Goal: Find specific page/section: Find specific page/section

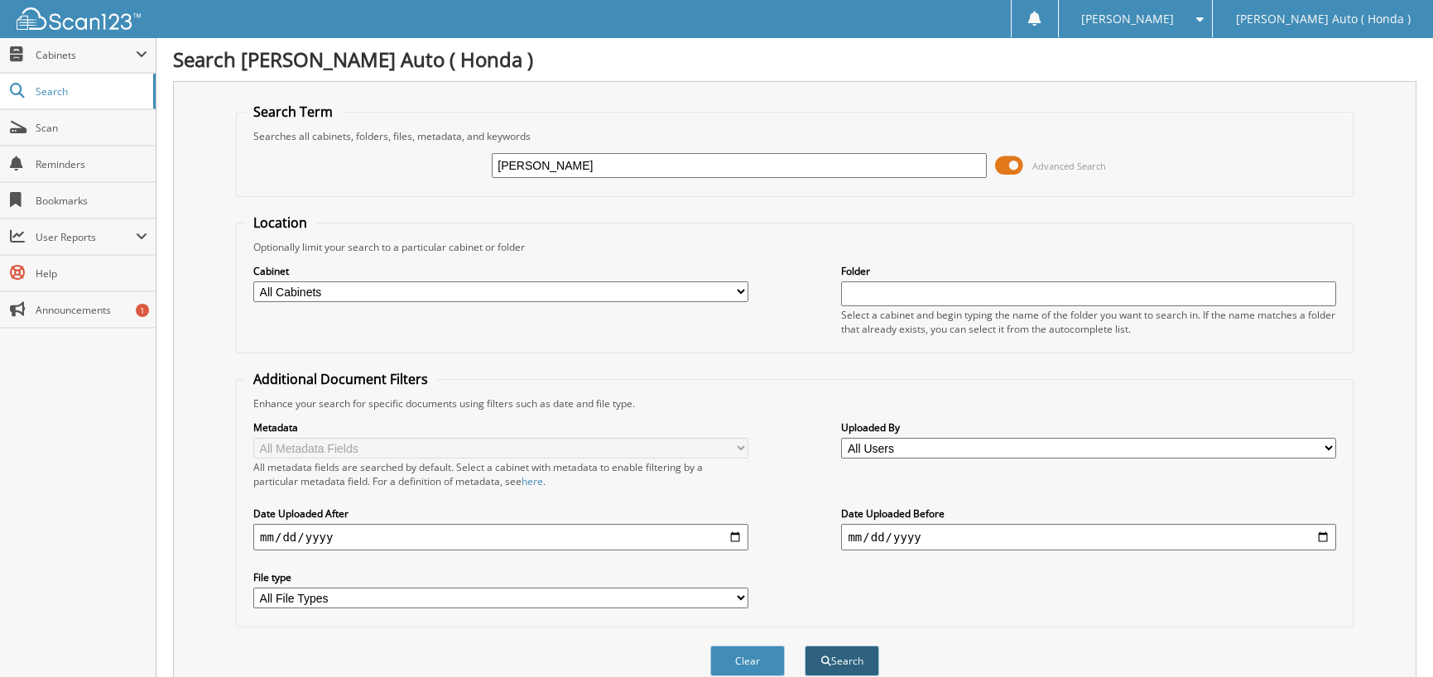
type input "[PERSON_NAME]"
click at [828, 656] on span "submit" at bounding box center [826, 661] width 10 height 10
drag, startPoint x: 503, startPoint y: 156, endPoint x: 452, endPoint y: 157, distance: 51.3
click at [452, 157] on div "[PERSON_NAME] Advanced Search" at bounding box center [794, 165] width 1099 height 45
type input "[PERSON_NAME]"
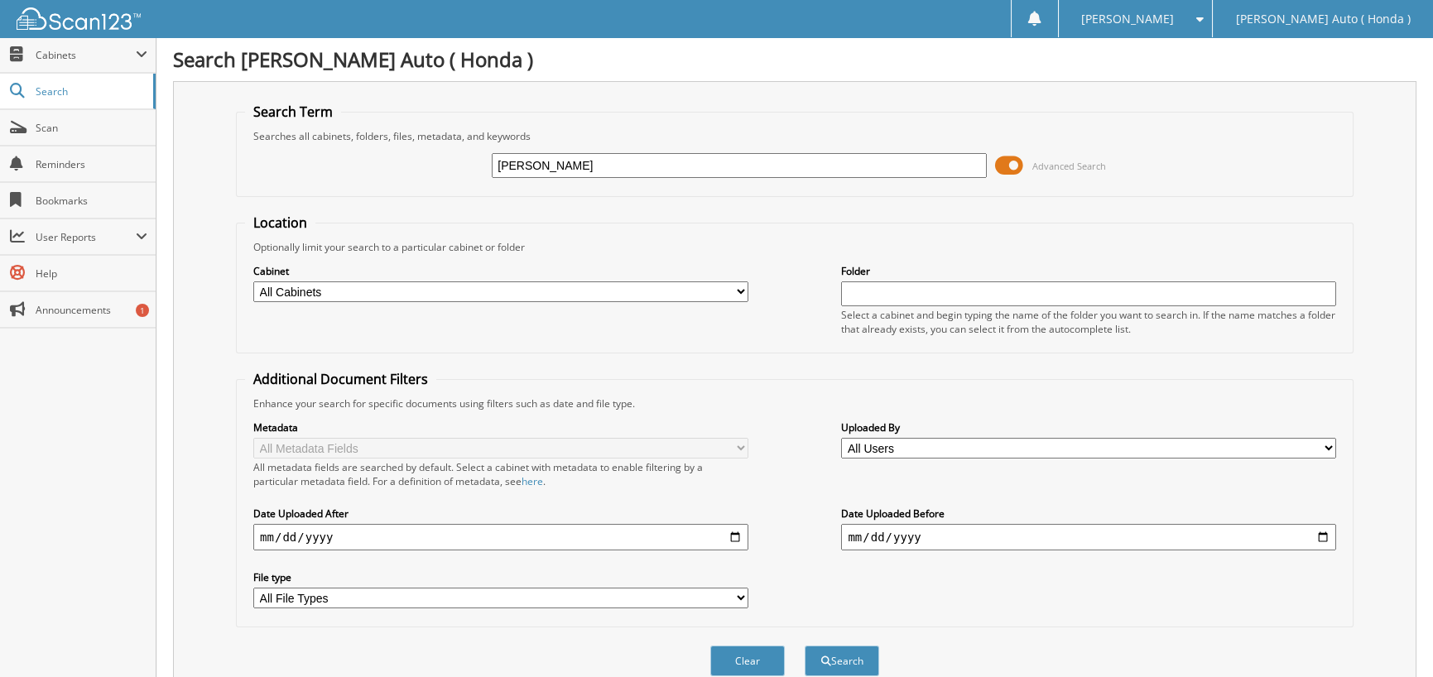
click at [805, 646] on button "Search" at bounding box center [842, 661] width 74 height 31
click at [90, 132] on span "Scan" at bounding box center [92, 128] width 112 height 14
